Goal: Task Accomplishment & Management: Complete application form

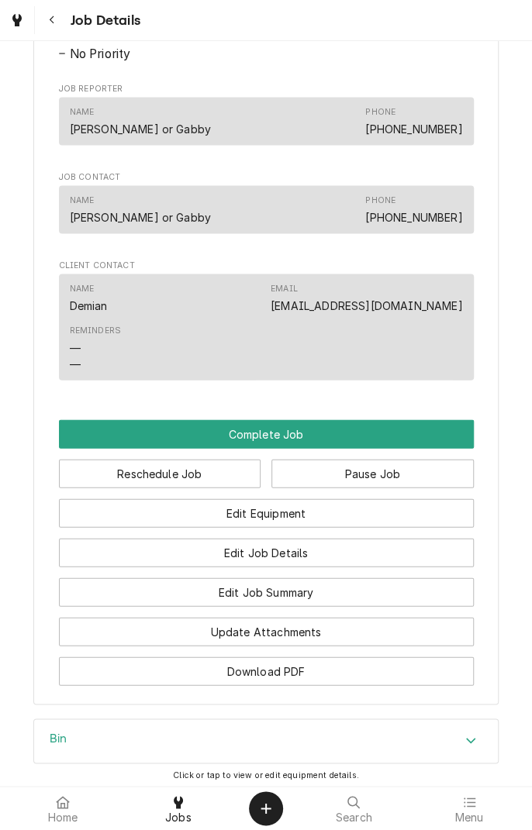
scroll to position [894, 0]
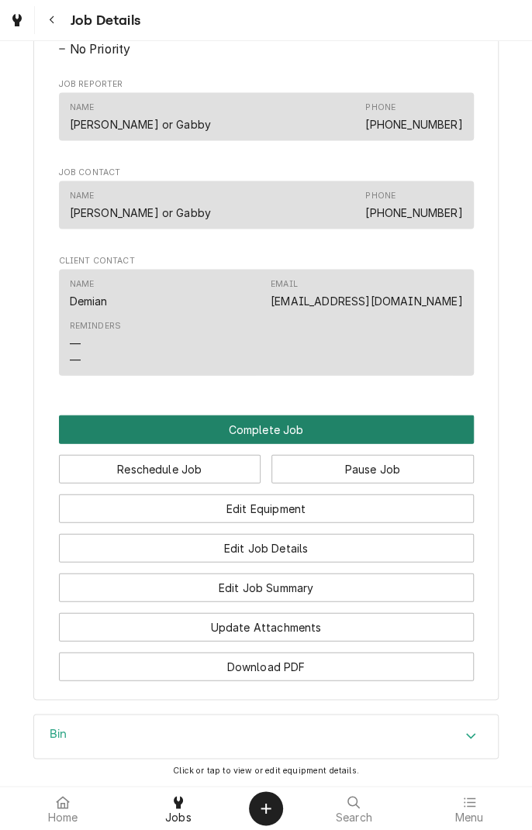
click at [422, 443] on button "Complete Job" at bounding box center [266, 429] width 415 height 29
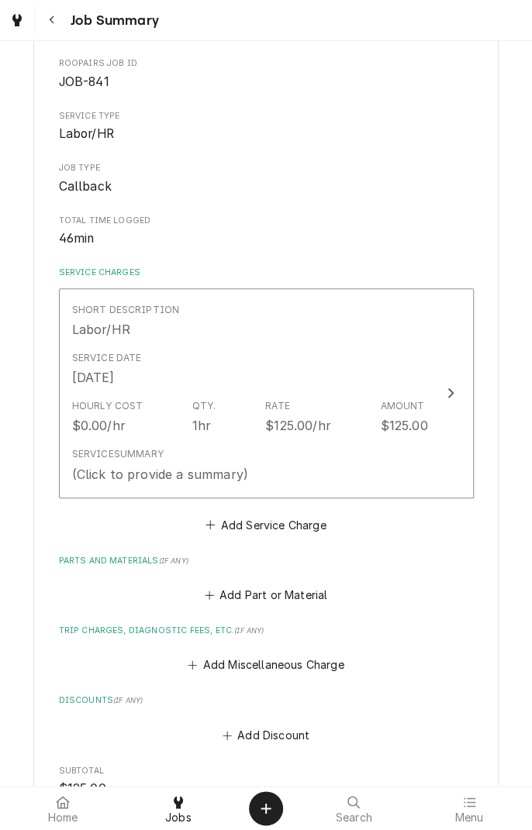
scroll to position [152, 0]
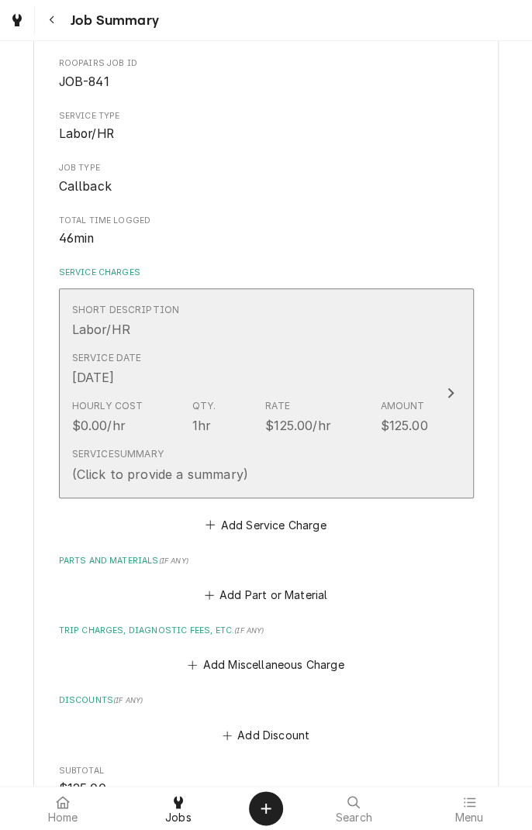
click at [379, 377] on div "Service Date Aug 14, 2025" at bounding box center [250, 369] width 356 height 48
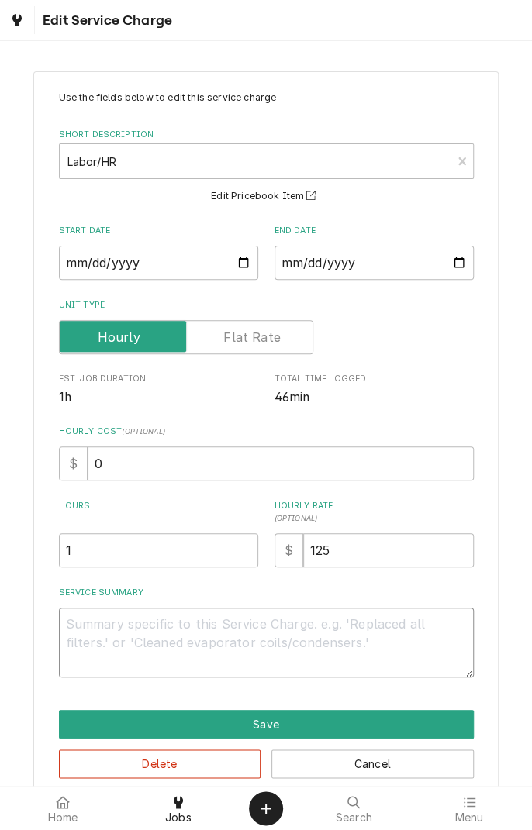
click at [390, 629] on textarea "Service Summary" at bounding box center [266, 643] width 415 height 70
type textarea "x"
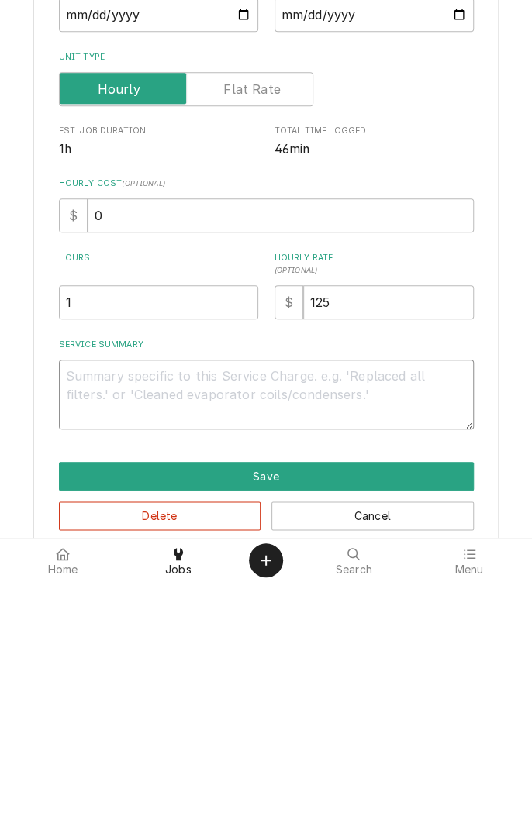
type textarea "R"
type textarea "x"
type textarea "Re"
type textarea "x"
type textarea "Rea"
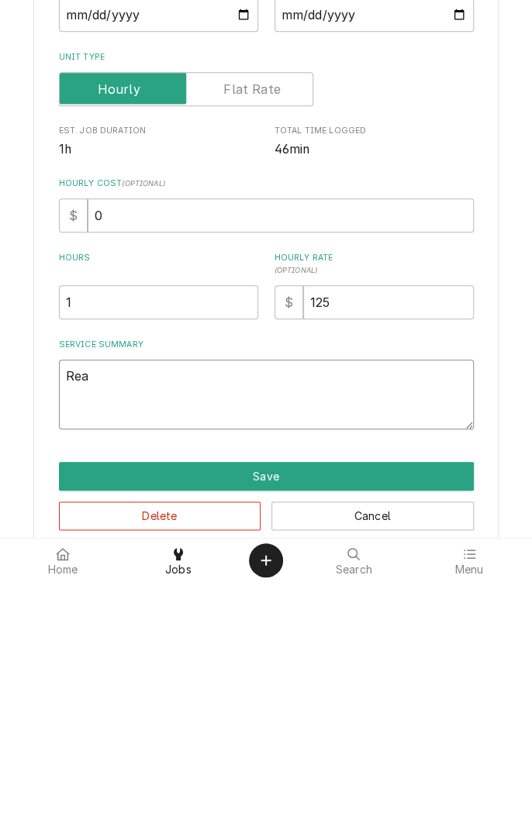
type textarea "x"
type textarea "Read"
type textarea "x"
type textarea "Readj"
type textarea "x"
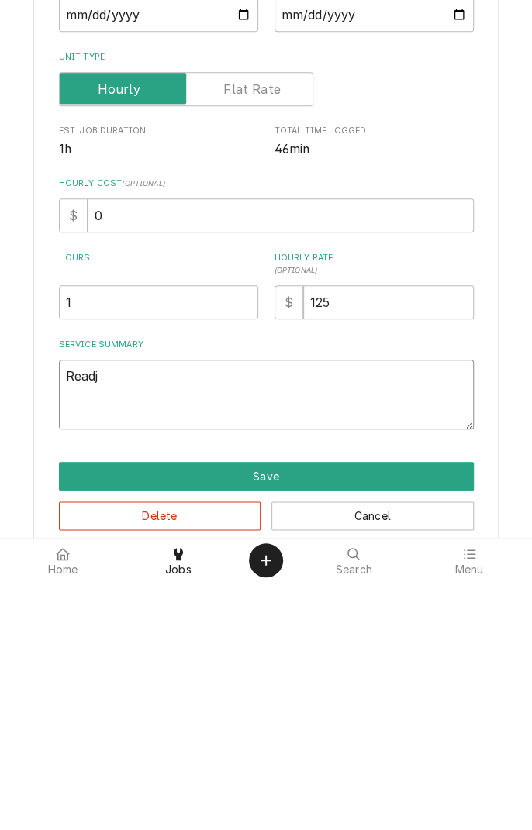
type textarea "Readjust"
type textarea "x"
type textarea "Readjust"
type textarea "x"
type textarea "Readjuste"
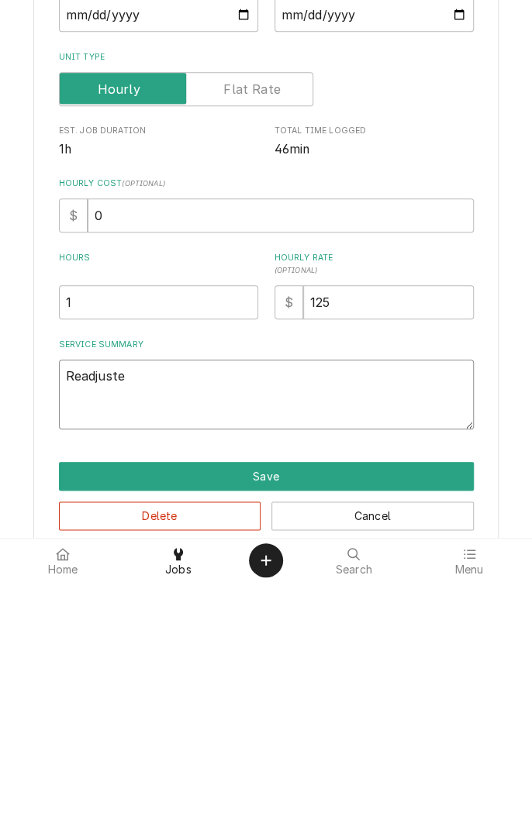
type textarea "x"
type textarea "Readjusted"
type textarea "x"
type textarea "Readjusted i"
type textarea "x"
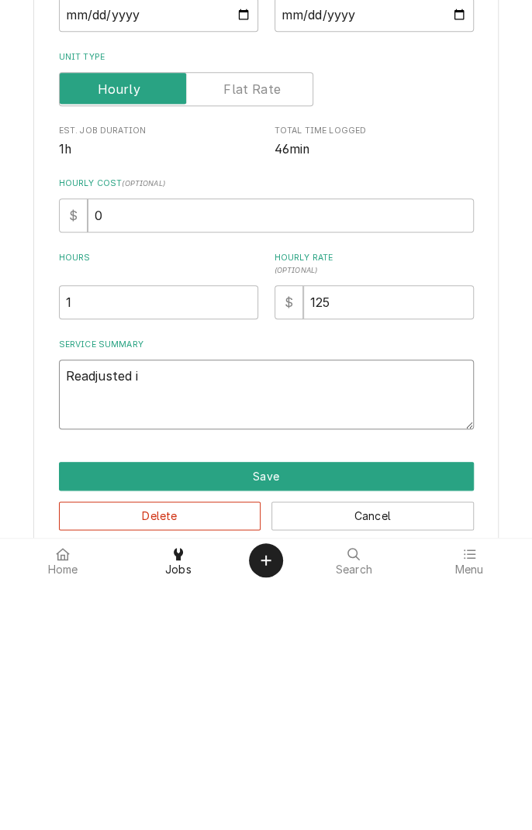
type textarea "Readjusted ic"
type textarea "x"
type textarea "Readjusted ice"
type textarea "x"
type textarea "Readjusted ice"
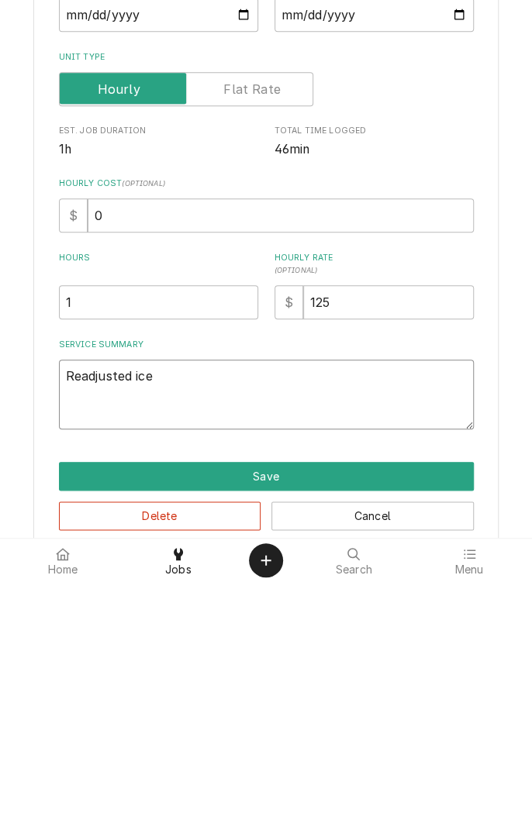
type textarea "x"
type textarea "Readjusted ice t"
type textarea "x"
type textarea "Readjusted ice th"
type textarea "x"
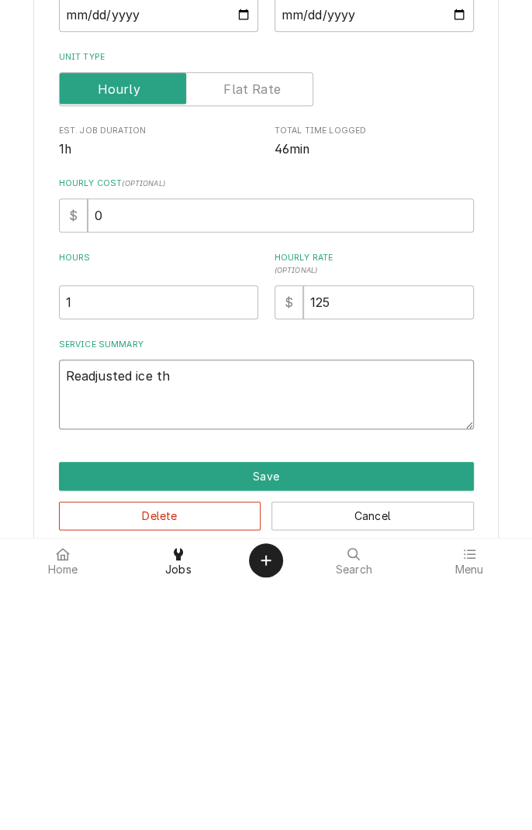
type textarea "Readjusted ice thi"
type textarea "x"
type textarea "Readjusted ice thic"
type textarea "x"
type textarea "Readjusted ice thickness"
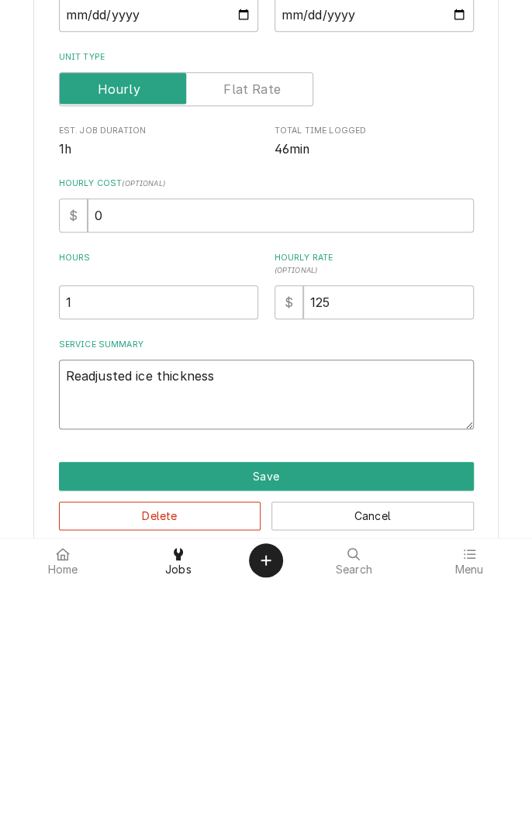
type textarea "x"
type textarea "Readjusted ice thickness i"
type textarea "x"
type textarea "Readjusted ice thickness in"
type textarea "x"
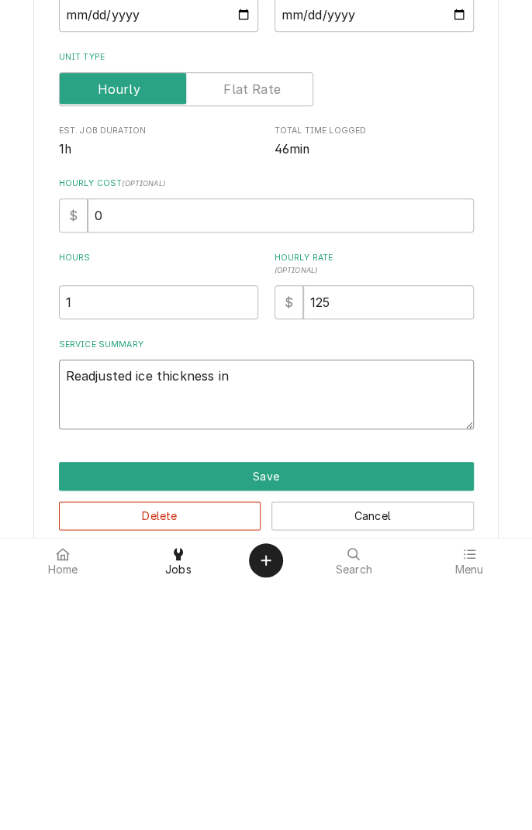
type textarea "Readjusted ice thickness int"
type textarea "x"
type textarea "Readjusted ice thickness into"
type textarea "x"
type textarea "Readjusted ice thickness int"
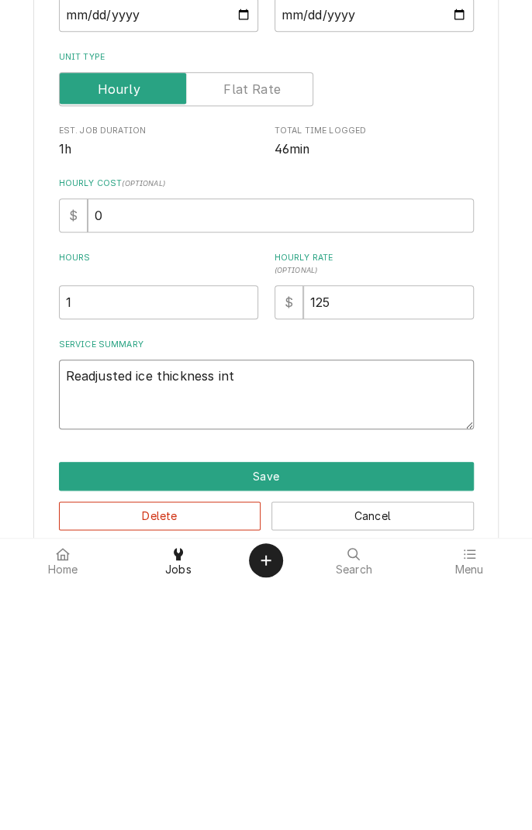
type textarea "x"
type textarea "Readjusted ice thickness in"
type textarea "x"
type textarea "Readjusted ice thickness i"
type textarea "x"
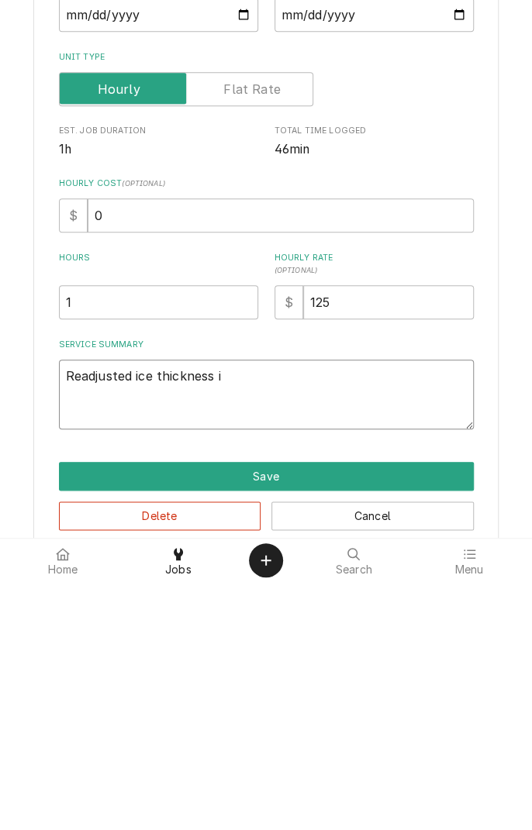
type textarea "Readjusted ice thickness"
type textarea "x"
type textarea "Readjusted ice thickness w"
type textarea "x"
type textarea "Readjusted ice thickness wi"
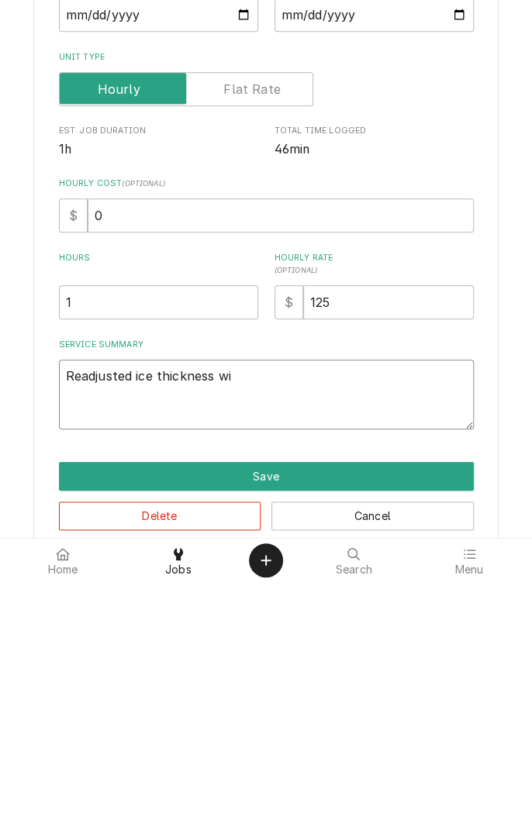
type textarea "x"
type textarea "Readjusted ice thickness wit"
type textarea "x"
type textarea "Readjusted ice thickness with"
type textarea "x"
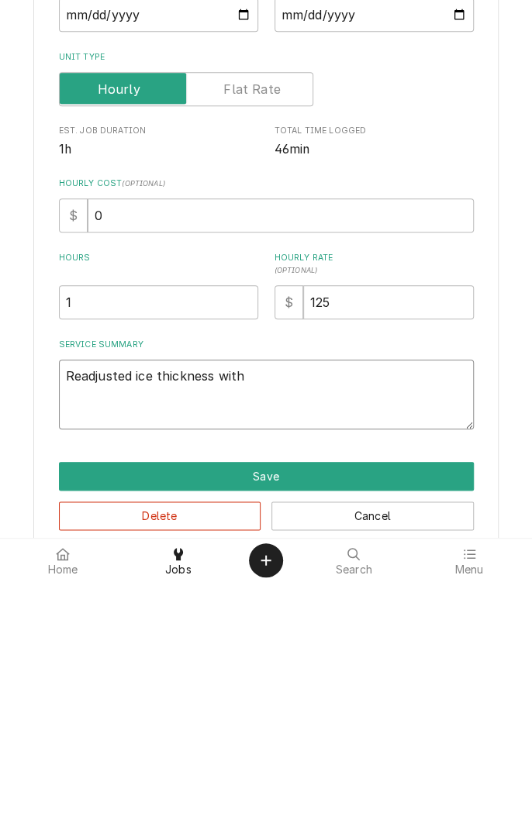
type textarea "Readjusted ice thickness within"
type textarea "x"
type textarea "Readjusted ice thickness within t"
type textarea "x"
type textarea "Readjusted ice thickness within th"
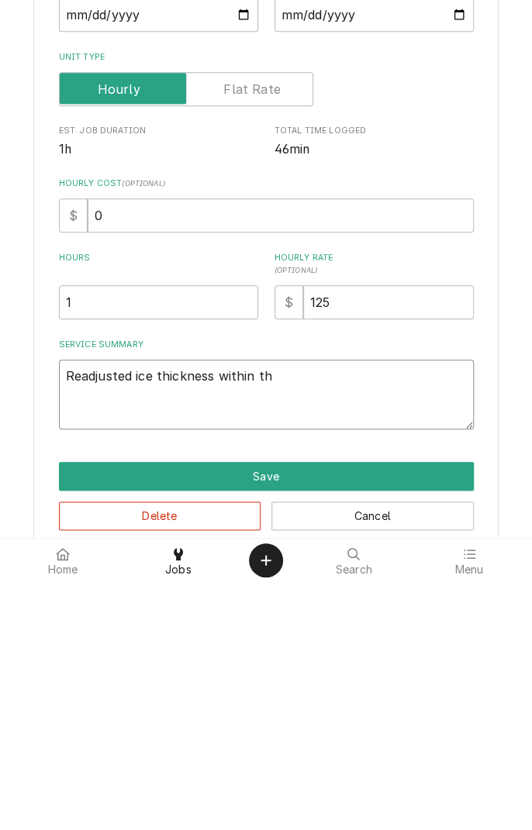
type textarea "x"
type textarea "Readjusted ice thickness within thr"
type textarea "x"
type textarea "Readjusted ice thickness within thre"
type textarea "x"
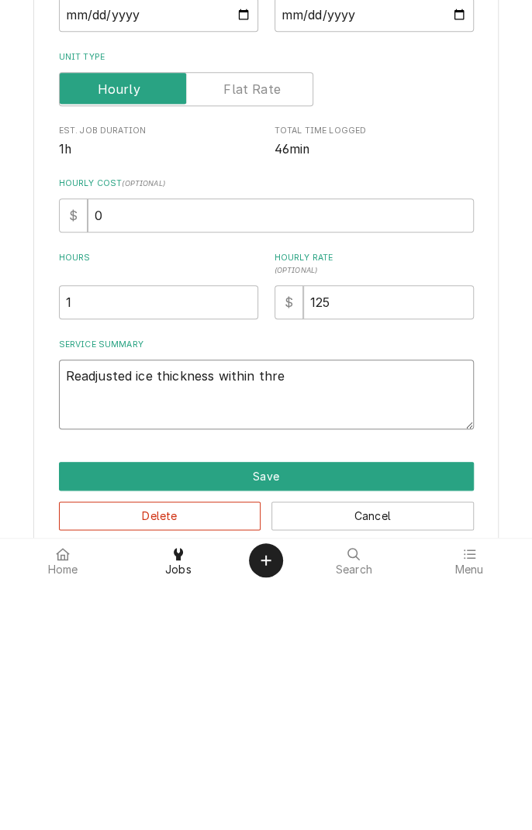
type textarea "Readjusted ice thickness within thres"
type textarea "x"
type textarea "Readjusted ice thickness within threshold"
type textarea "x"
type textarea "Readjusted ice thickness within threshold"
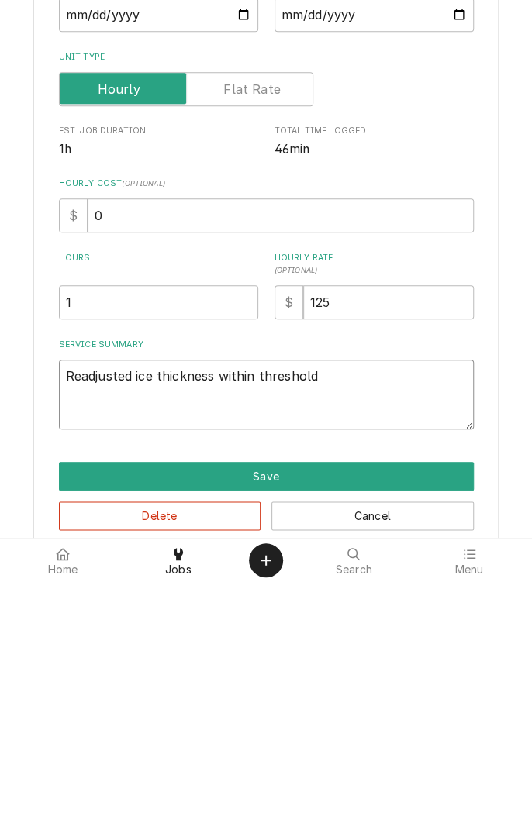
type textarea "x"
type textarea "Readjusted ice thickness within threshold."
type textarea "x"
type textarea "Readjusted ice thickness within threshold."
type textarea "x"
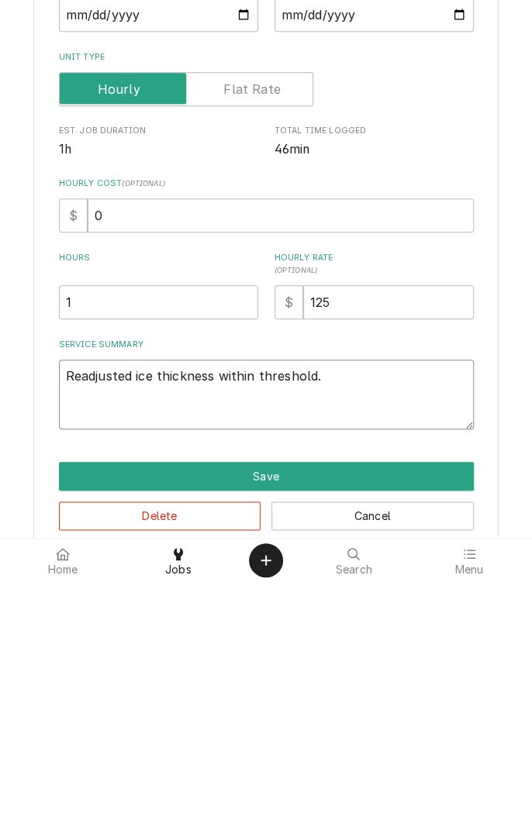
type textarea "Readjusted ice thickness within threshold. P"
type textarea "x"
type textarea "Readjusted ice thickness within threshold. Pu"
type textarea "x"
type textarea "Readjusted ice thickness within threshold. Put"
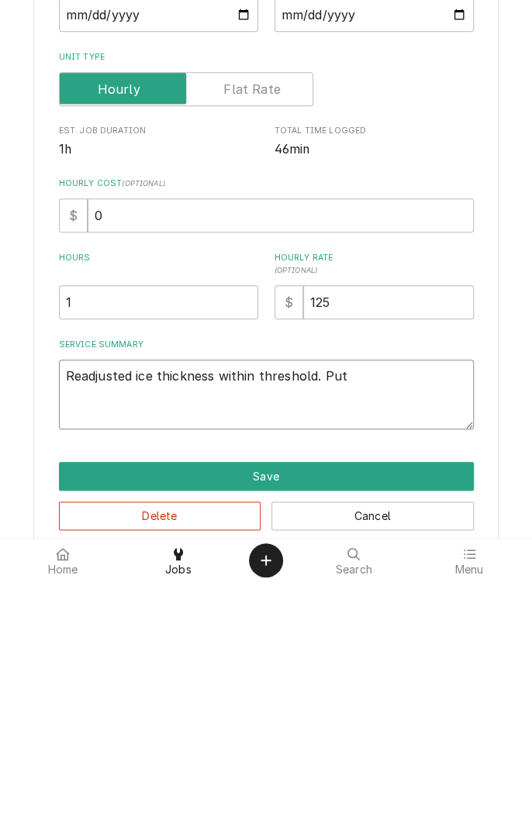
type textarea "x"
type textarea "Readjusted ice thickness within threshold. Put"
type textarea "x"
type textarea "Readjusted ice thickness within threshold. Put b"
type textarea "x"
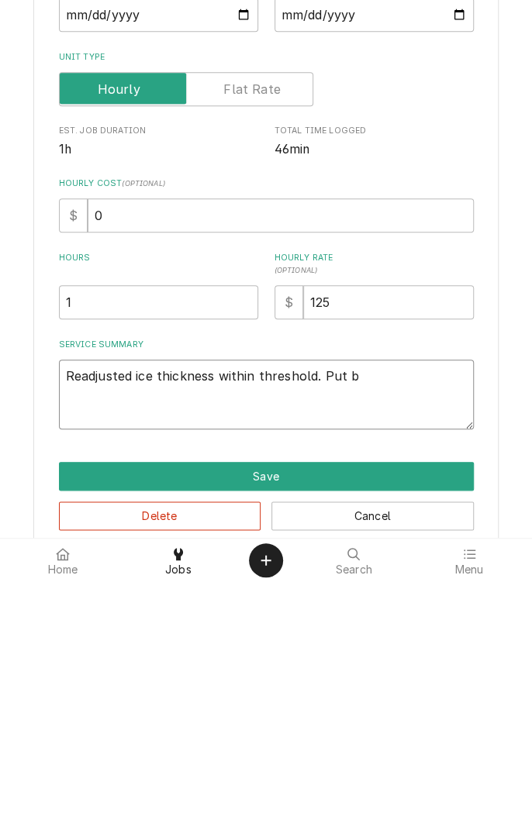
type textarea "Readjusted ice thickness within threshold. Put ba"
type textarea "x"
type textarea "Readjusted ice thickness within threshold. Put bac"
type textarea "x"
type textarea "Readjusted ice thickness within threshold. Put back"
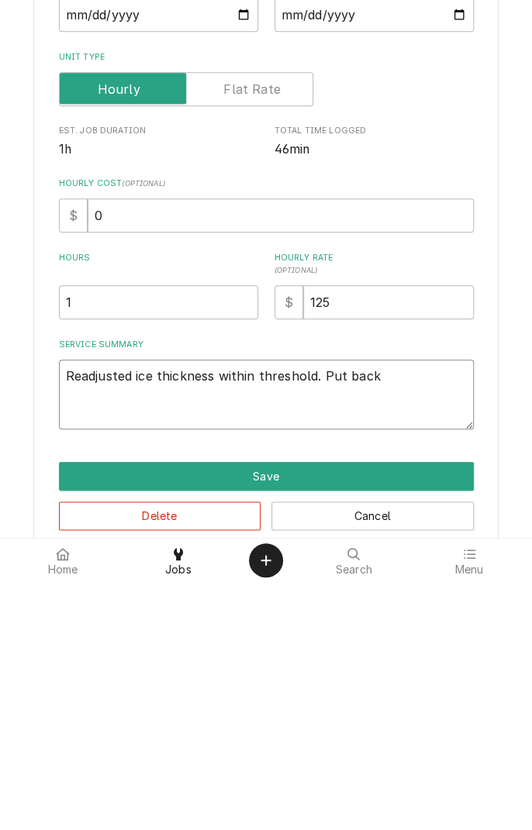
type textarea "x"
type textarea "Readjusted ice thickness within threshold. Put back"
type textarea "x"
type textarea "Readjusted ice thickness within threshold. Put back i"
type textarea "x"
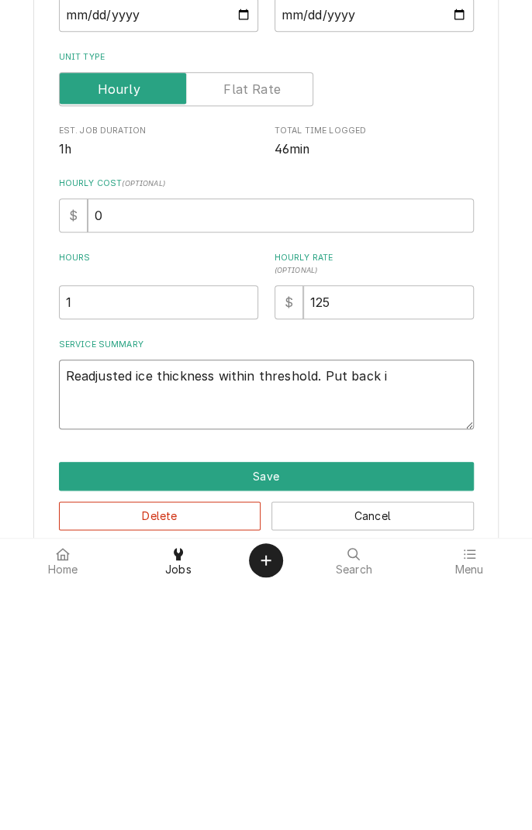
type textarea "Readjusted ice thickness within threshold. Put back in"
type textarea "x"
type textarea "Readjusted ice thickness within threshold. Put back in"
type textarea "x"
type textarea "Readjusted ice thickness within threshold. Put back in s"
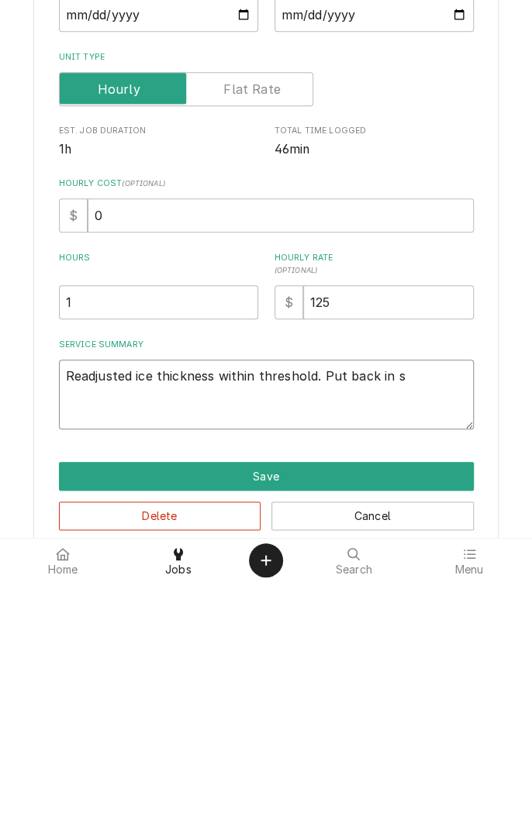
type textarea "x"
type textarea "Readjusted ice thickness within threshold. Put back in se"
type textarea "x"
type textarea "Readjusted ice thickness within threshold. Put back in ser"
type textarea "x"
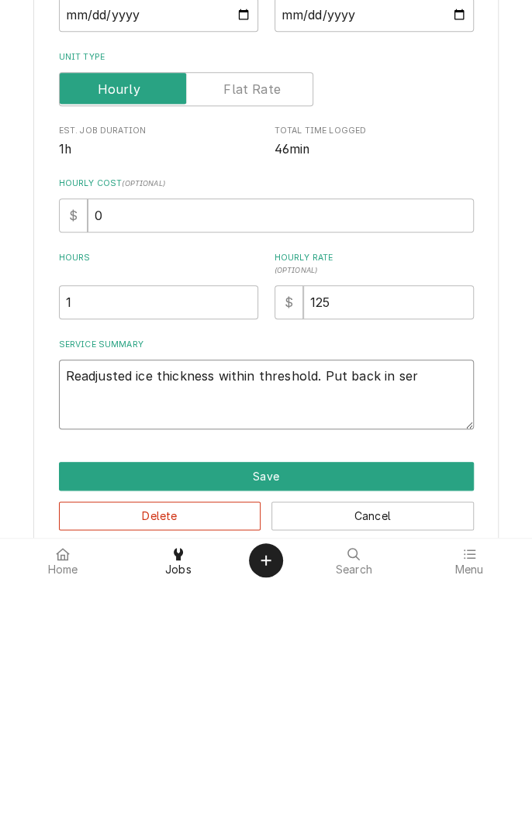
type textarea "Readjusted ice thickness within threshold. Put back in service"
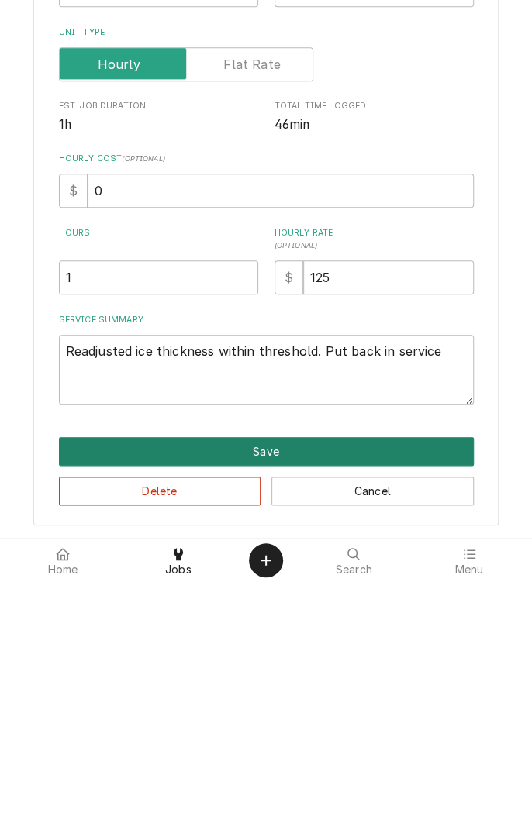
click at [426, 700] on button "Save" at bounding box center [266, 699] width 415 height 29
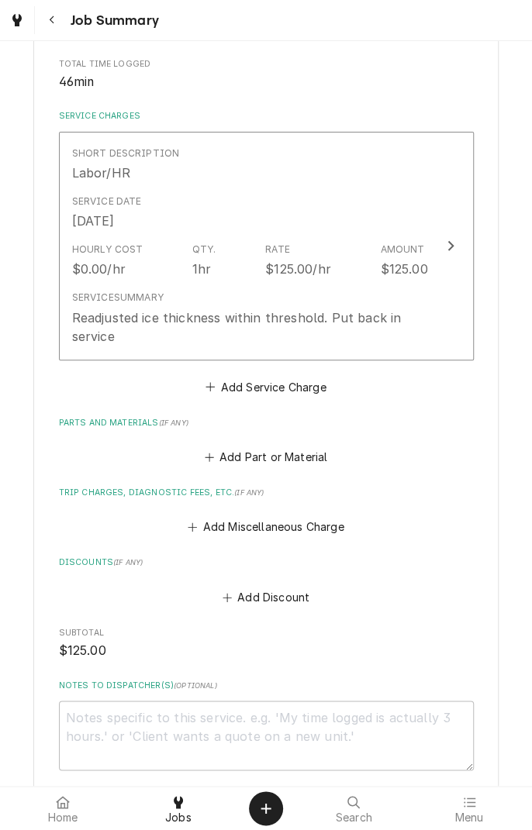
scroll to position [301, 0]
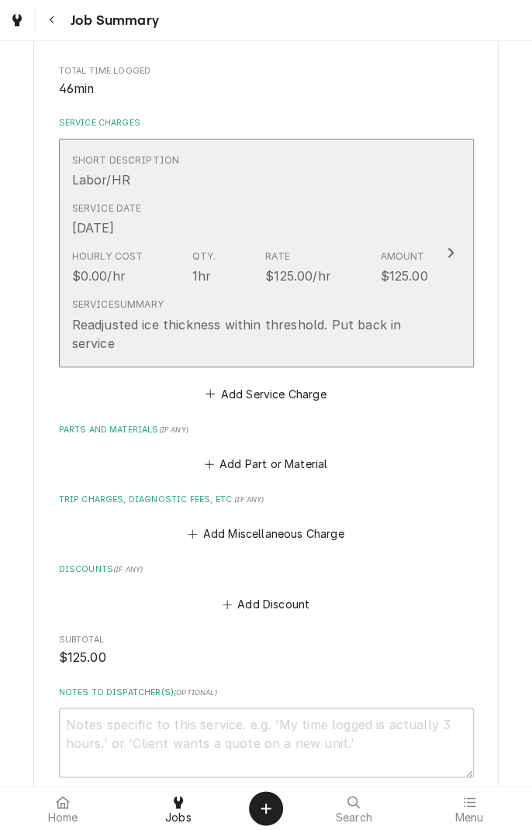
click at [332, 239] on div "Service Date Aug 14, 2025" at bounding box center [250, 219] width 356 height 48
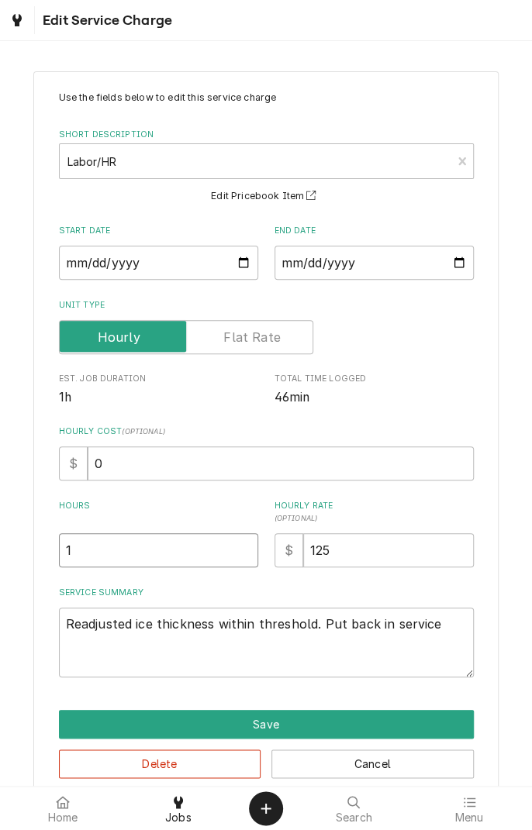
click at [164, 546] on input "1" at bounding box center [158, 550] width 199 height 34
type textarea "x"
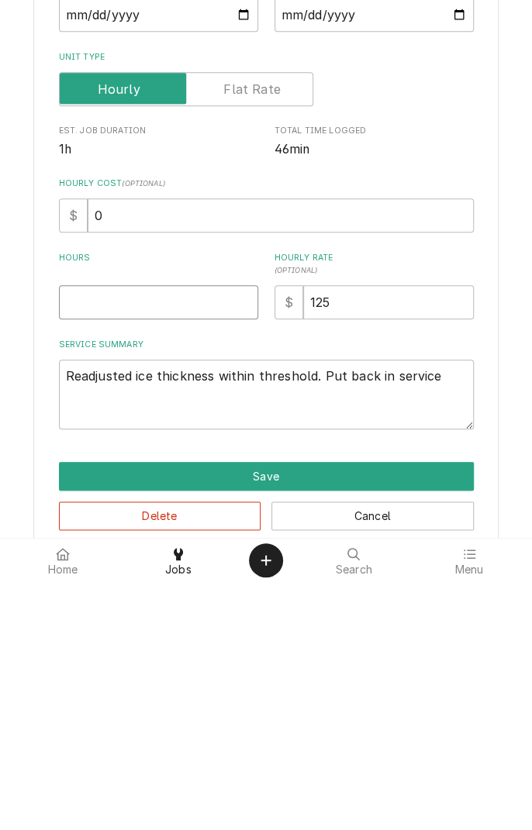
type textarea "x"
type input ".2"
type textarea "x"
type input ".25"
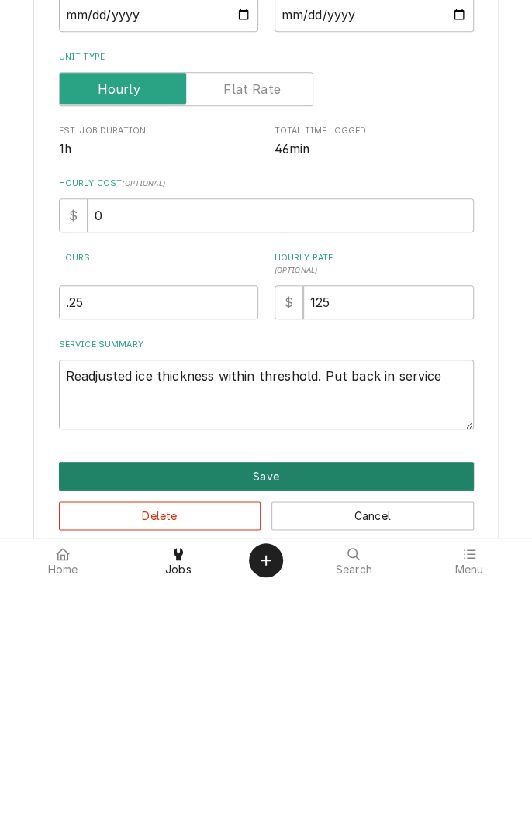
click at [381, 716] on button "Save" at bounding box center [266, 724] width 415 height 29
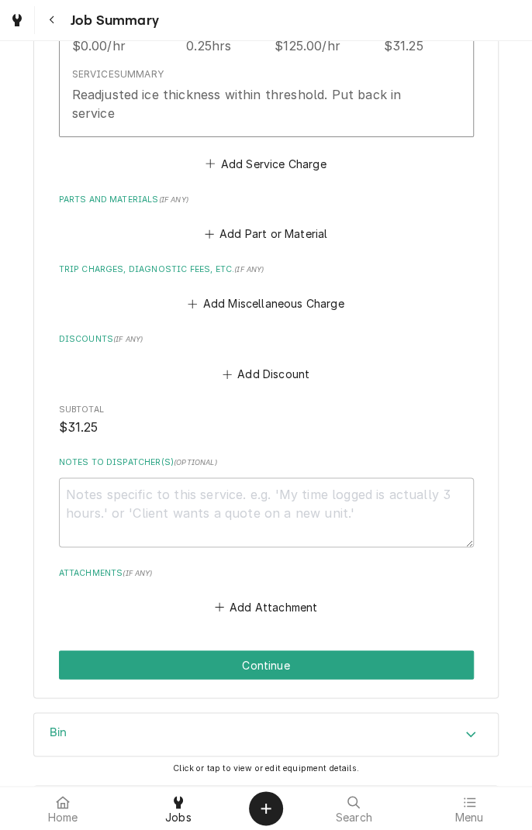
scroll to position [536, 0]
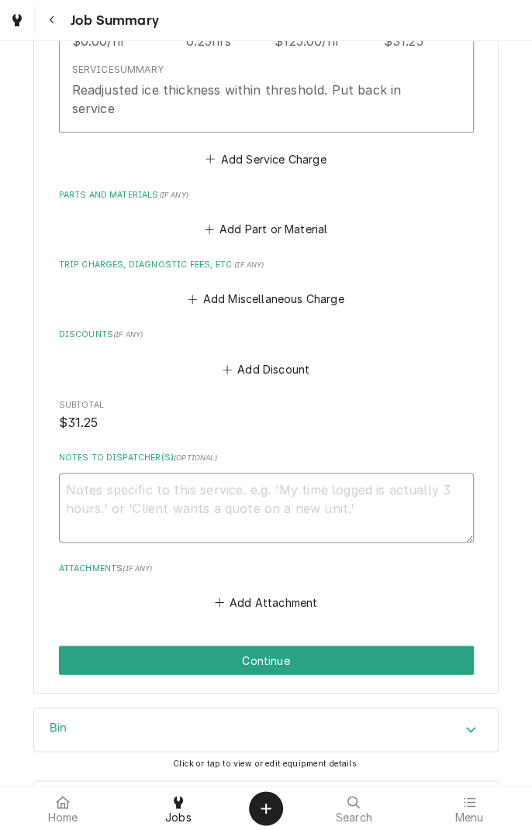
click at [304, 494] on textarea "Notes to Dispatcher(s) ( optional )" at bounding box center [266, 508] width 415 height 70
type textarea "x"
type textarea "N"
type textarea "x"
type textarea "No"
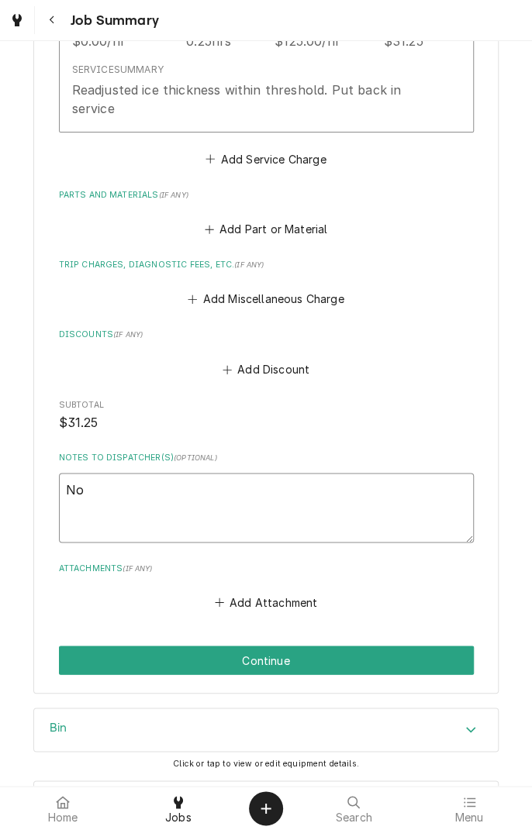
type textarea "x"
type textarea "No"
type textarea "x"
type textarea "No c"
type textarea "x"
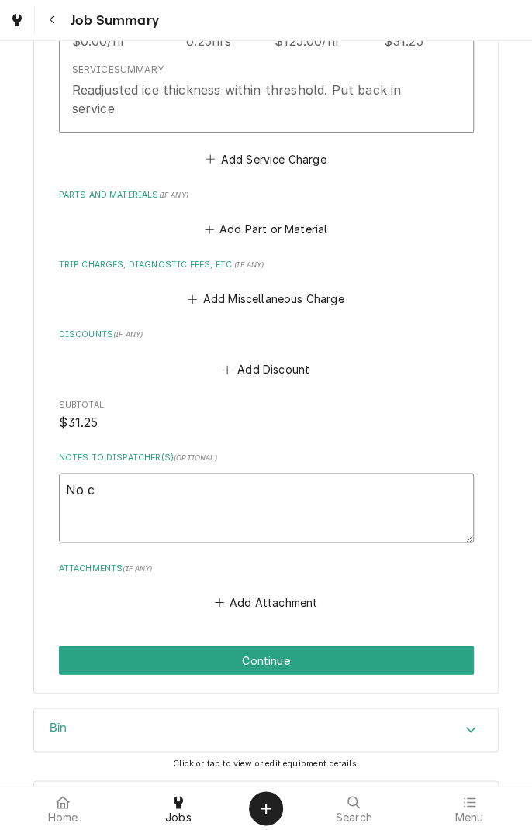
type textarea "No ch"
type textarea "x"
type textarea "No cha"
type textarea "x"
type textarea "No charge"
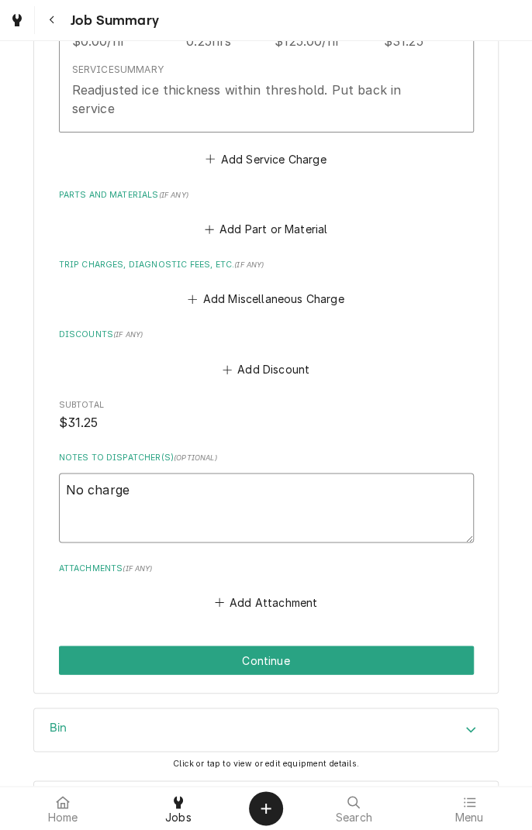
type textarea "x"
type textarea "No charge c"
type textarea "x"
type textarea "No charge ca"
type textarea "x"
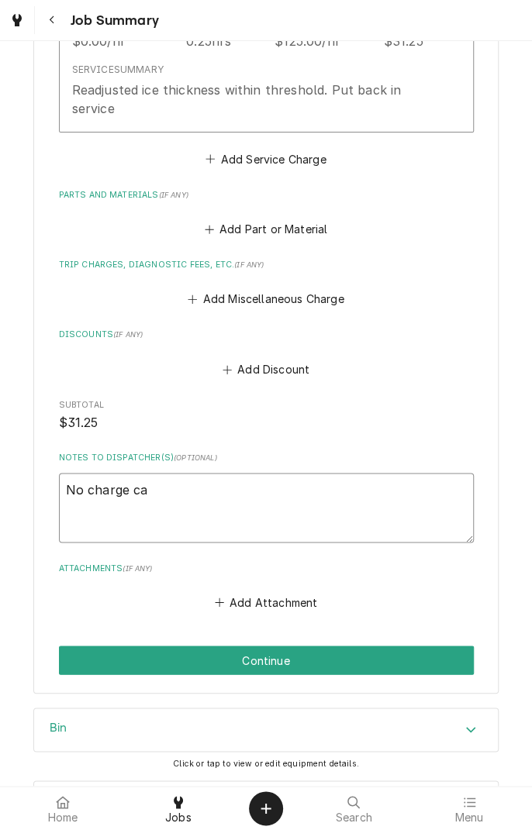
type textarea "No charge cal"
type textarea "x"
type textarea "No charge call"
type textarea "x"
type textarea "No charge call"
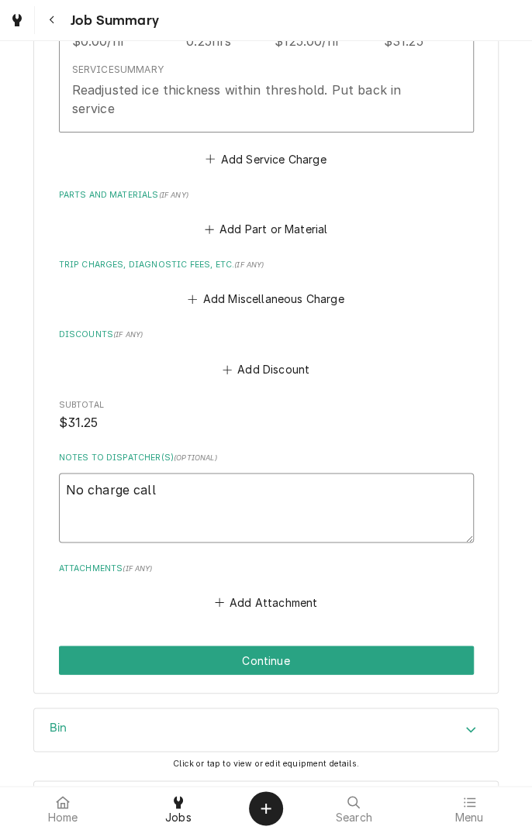
type textarea "x"
type textarea "No charge call b"
type textarea "x"
type textarea "No charge call ba"
type textarea "x"
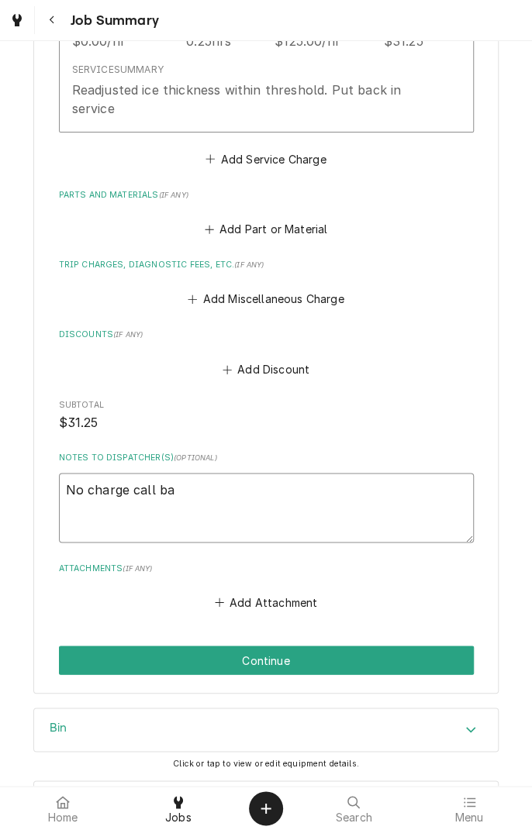
type textarea "No charge call bac"
type textarea "x"
type textarea "No charge call back"
type textarea "x"
type textarea "No charge call backo"
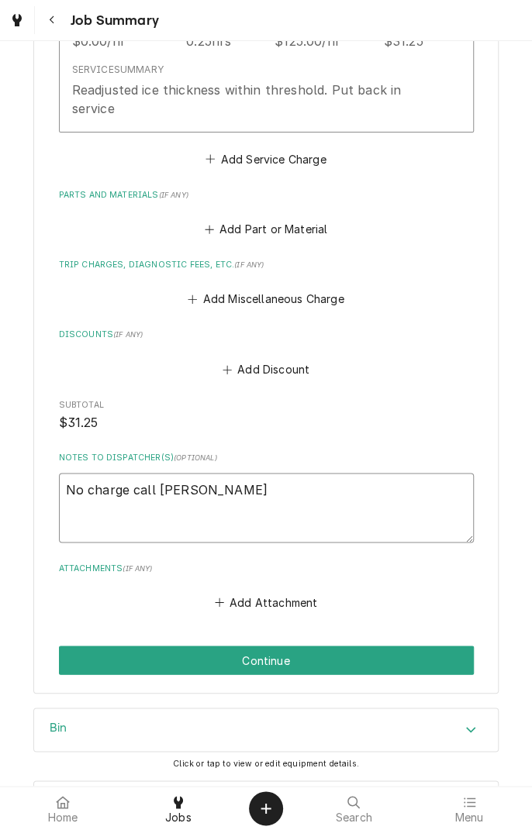
type textarea "x"
type textarea "No charge call backon"
type textarea "x"
type textarea "No charge call back on"
type textarea "x"
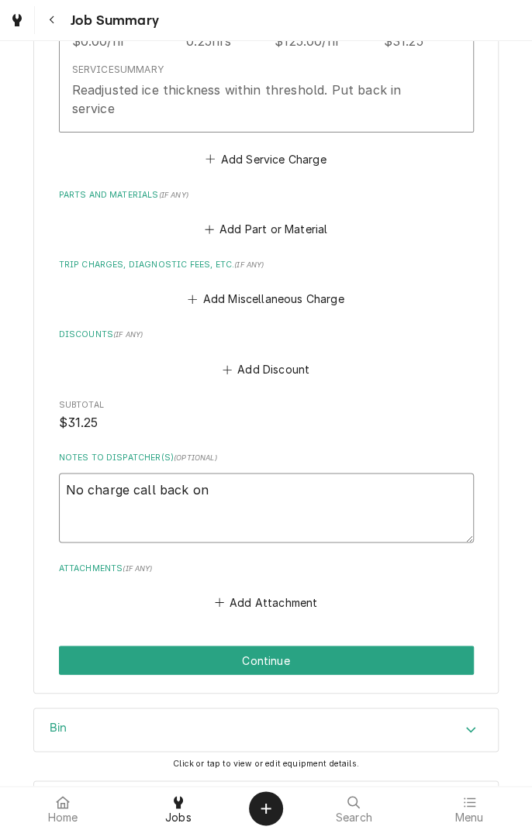
type textarea "No charge call back on m"
type textarea "x"
type textarea "No charge call back on me"
type textarea "x"
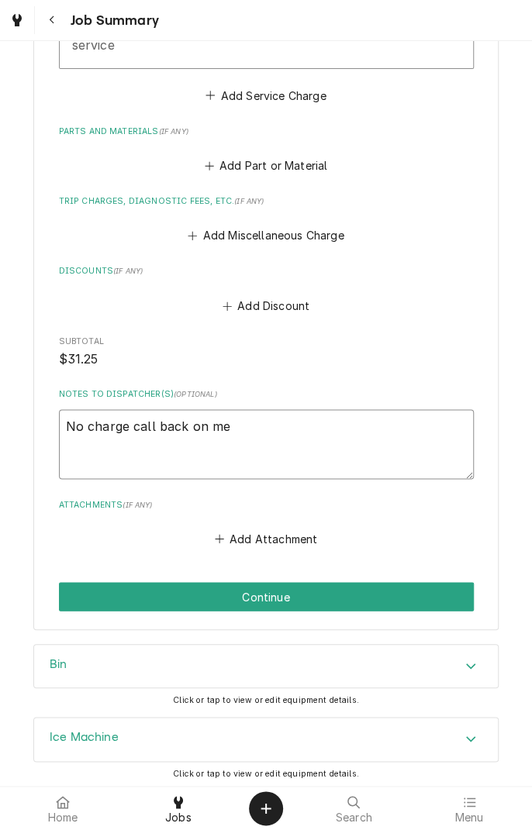
scroll to position [674, 0]
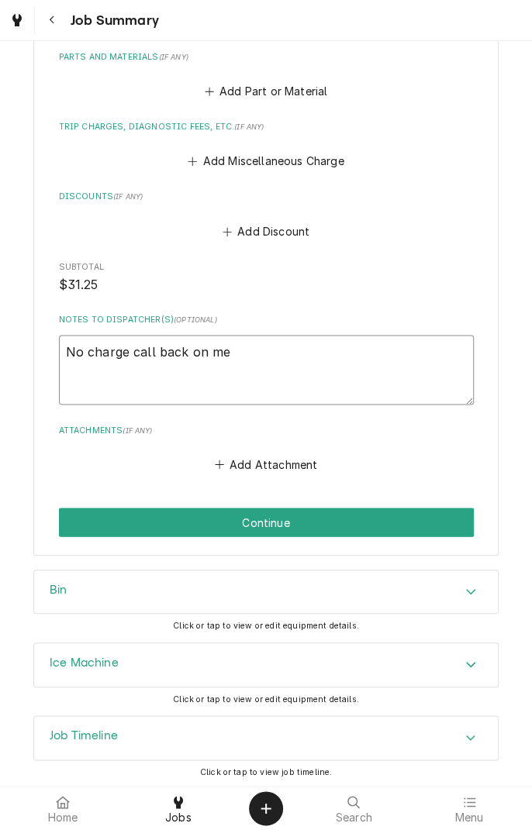
type textarea "No charge call back on me"
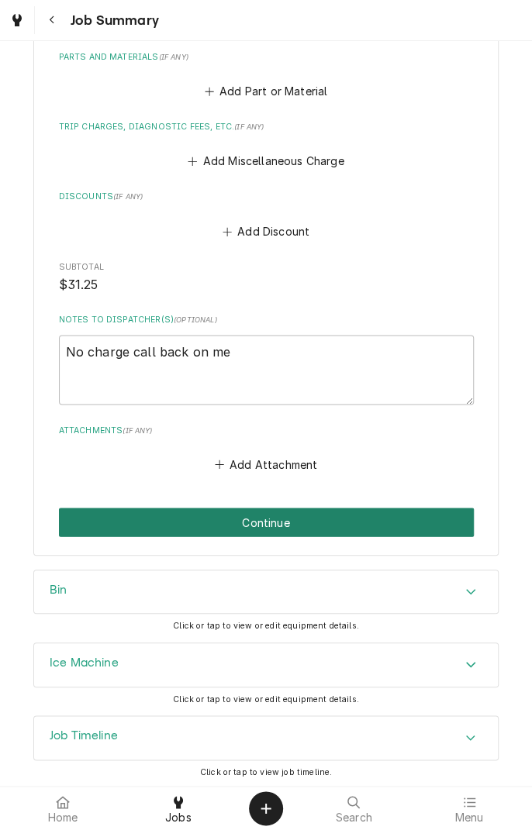
click at [425, 519] on button "Continue" at bounding box center [266, 522] width 415 height 29
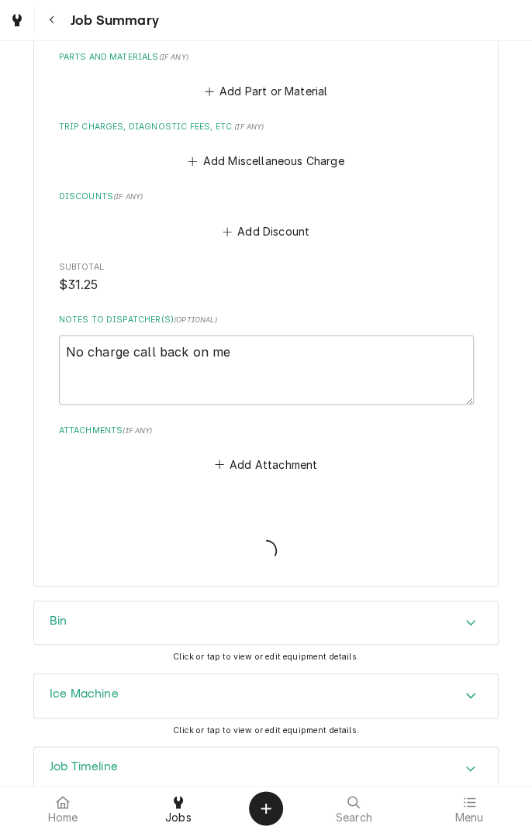
type textarea "x"
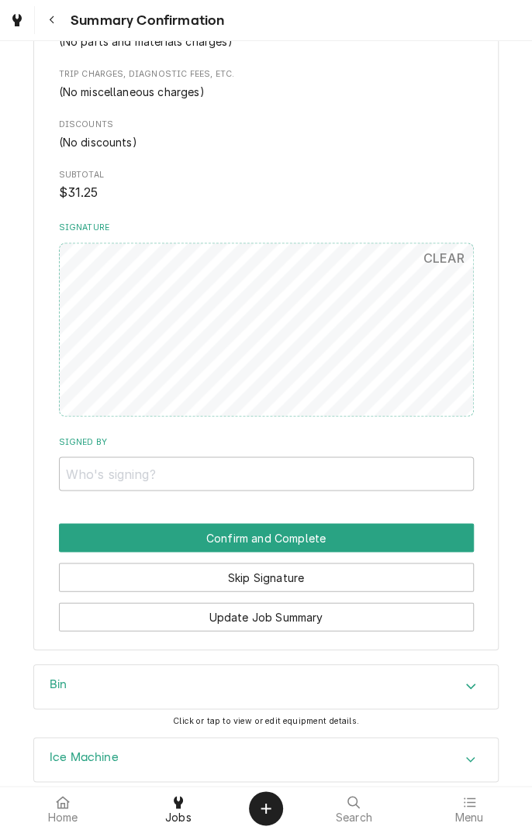
scroll to position [719, 0]
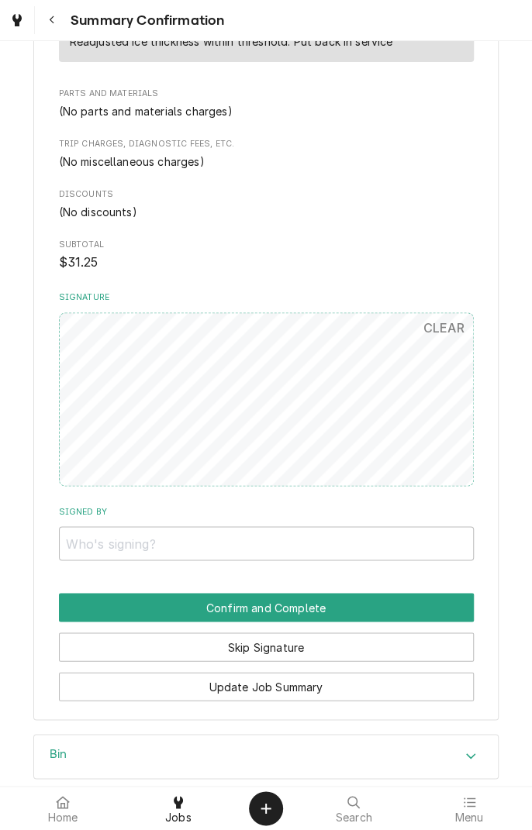
scroll to position [561, 0]
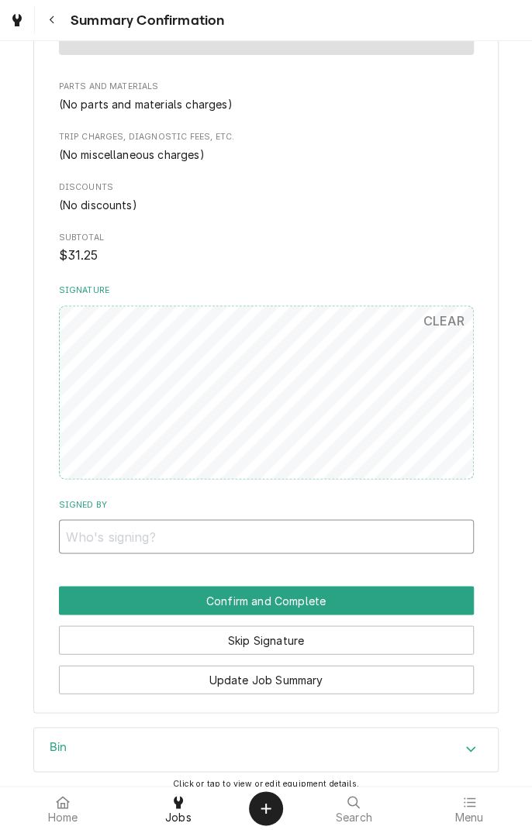
click at [79, 532] on input "Signed By" at bounding box center [266, 536] width 415 height 34
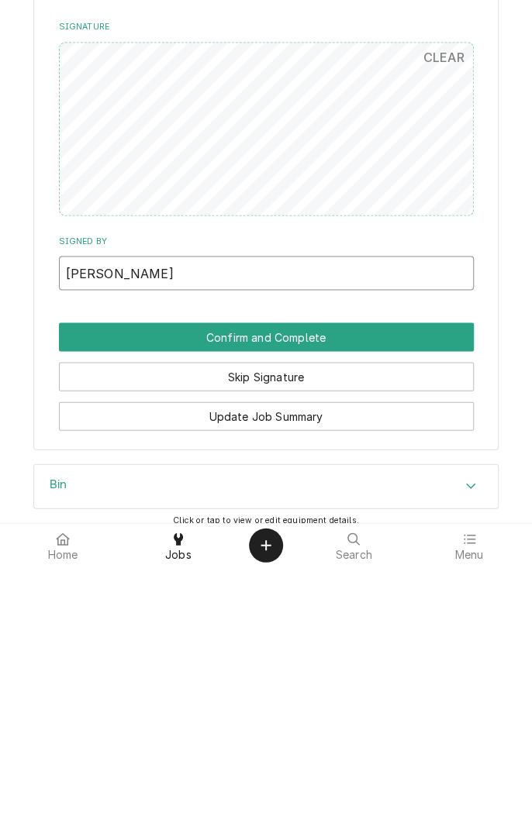
type input "Gabi kuester"
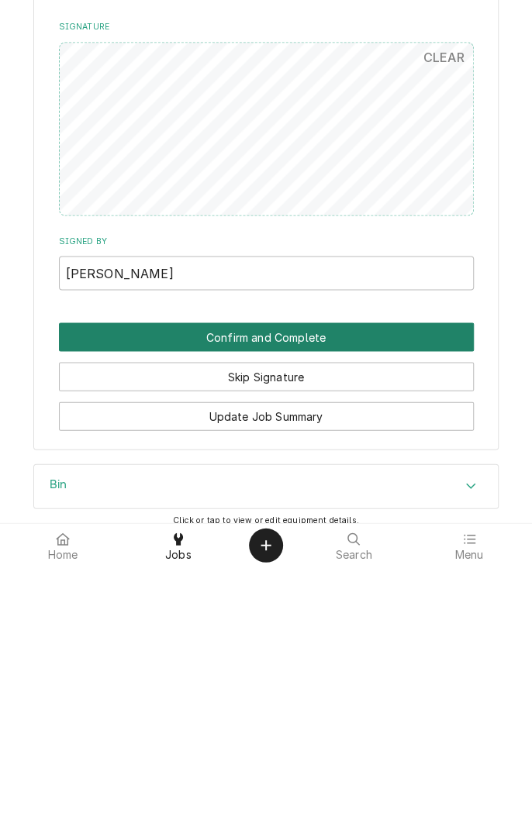
click at [440, 596] on button "Confirm and Complete" at bounding box center [266, 600] width 415 height 29
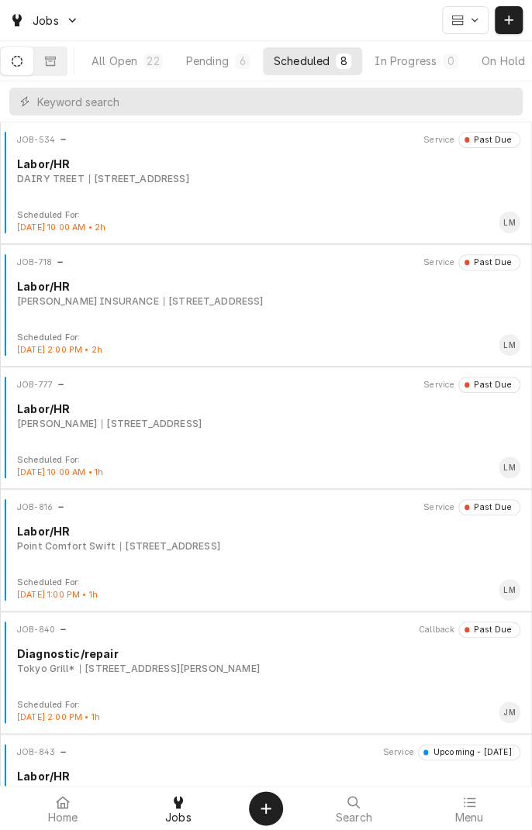
scroll to position [315, 0]
